Goal: Transaction & Acquisition: Purchase product/service

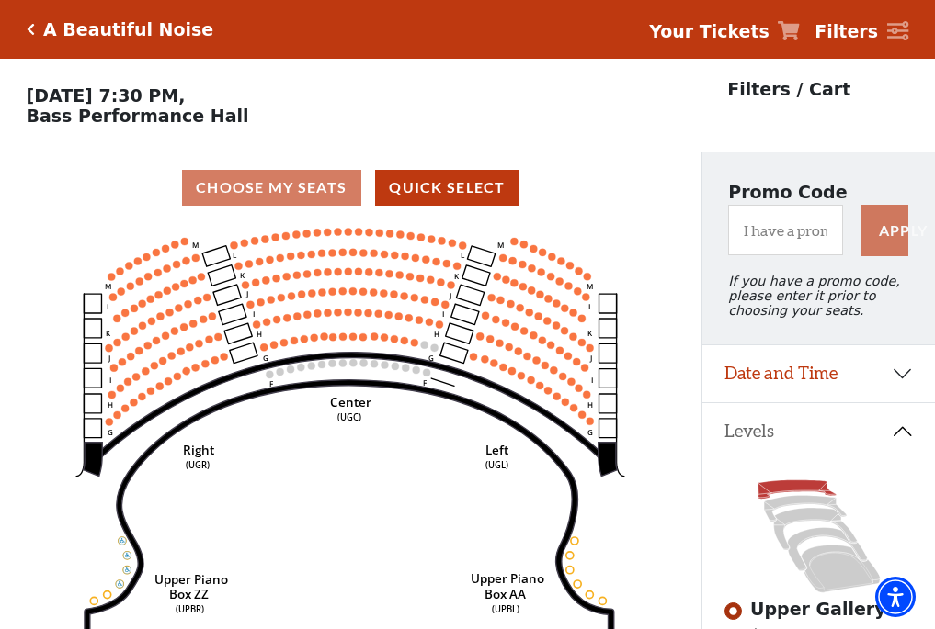
scroll to position [85, 0]
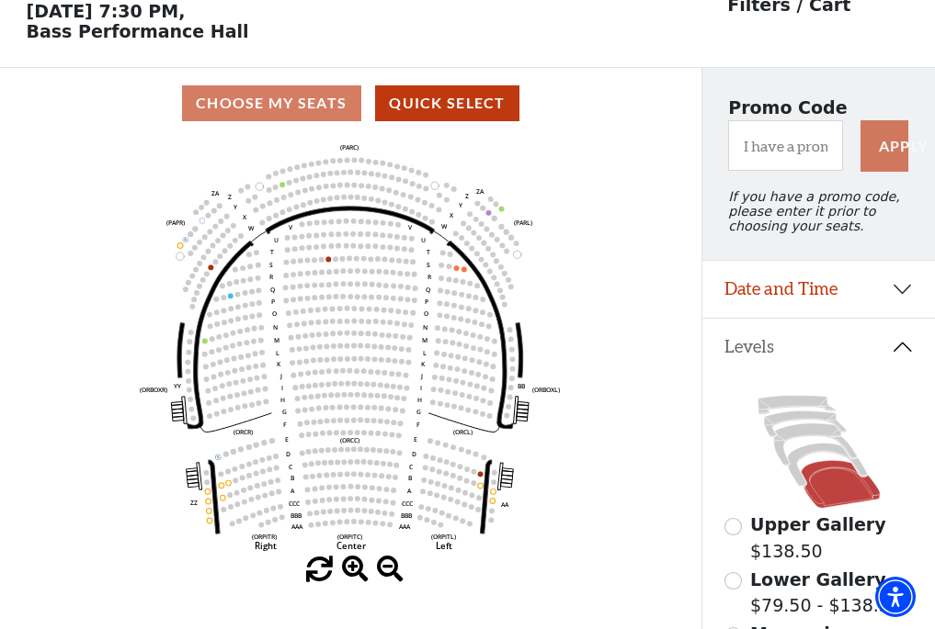
scroll to position [85, 0]
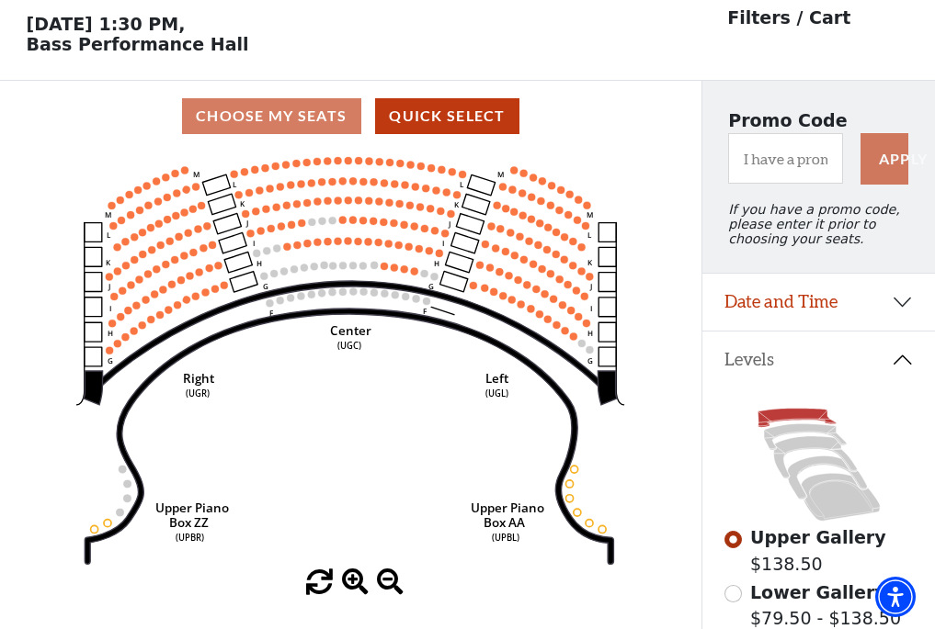
scroll to position [85, 0]
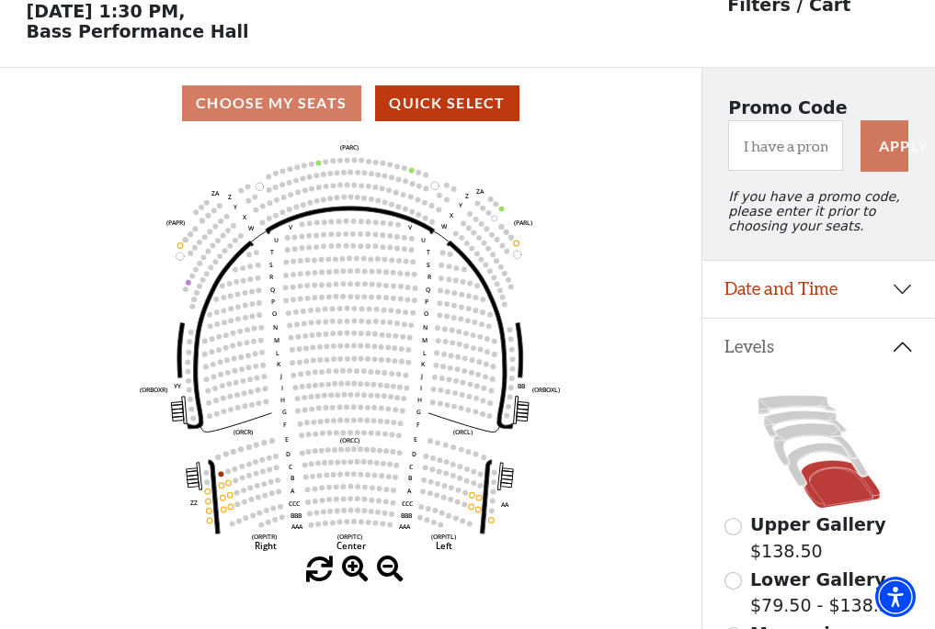
scroll to position [85, 0]
